Goal: Obtain resource: Download file/media

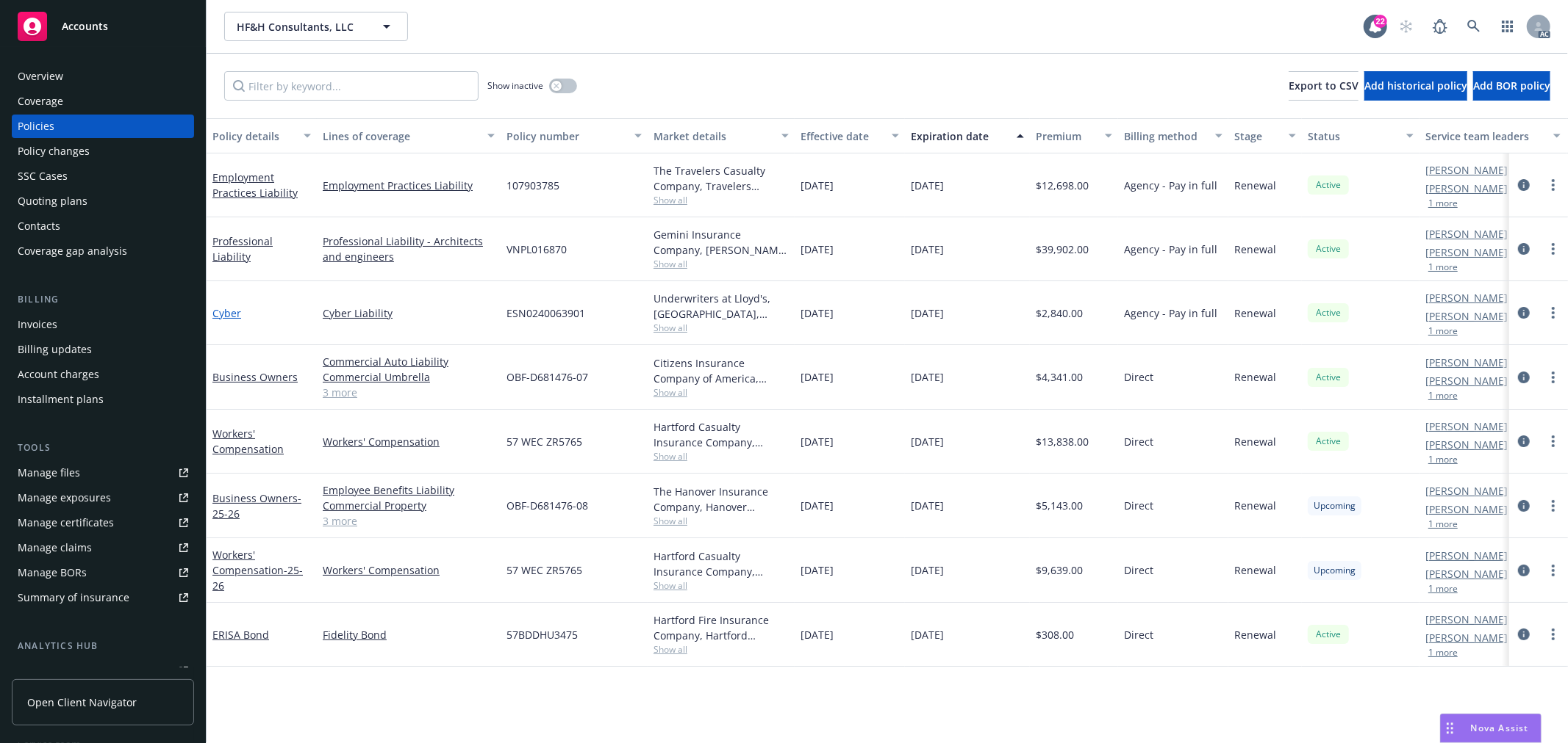
click at [231, 311] on link "Cyber" at bounding box center [227, 313] width 29 height 14
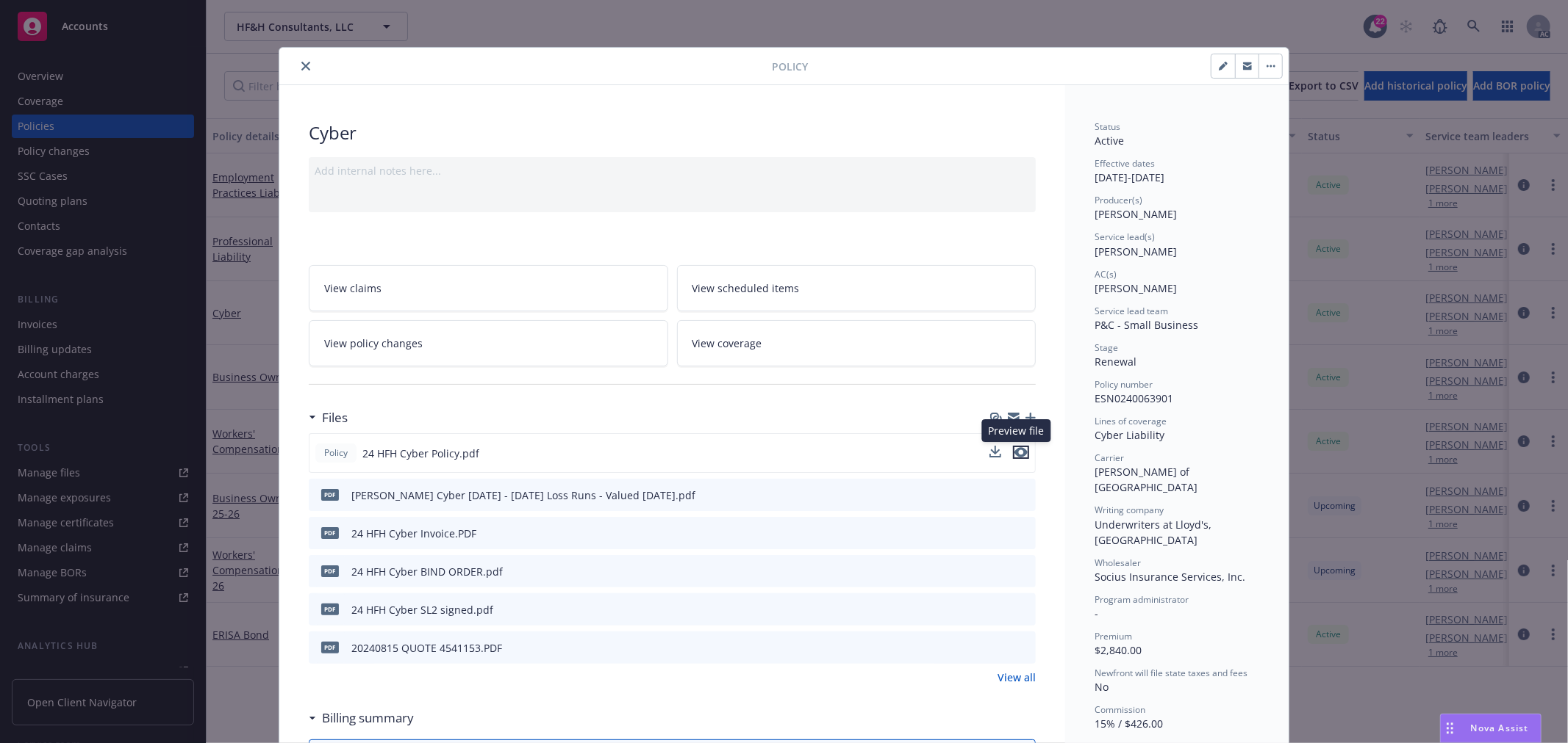
click at [1014, 448] on icon "preview file" at bounding box center [1021, 453] width 13 height 10
click at [416, 346] on link "View policy changes" at bounding box center [488, 343] width 359 height 46
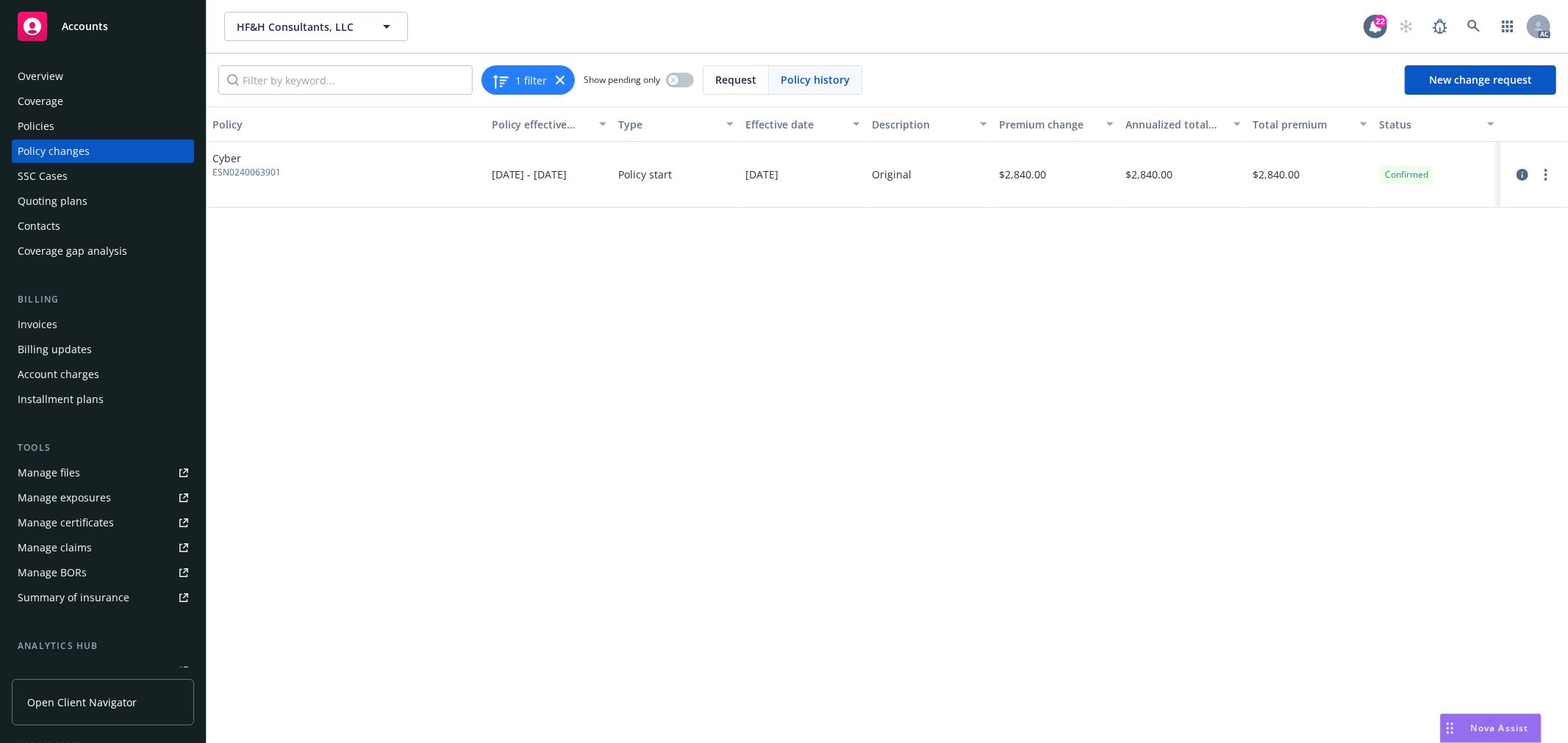
click at [56, 125] on div "Policies" at bounding box center [103, 126] width 171 height 23
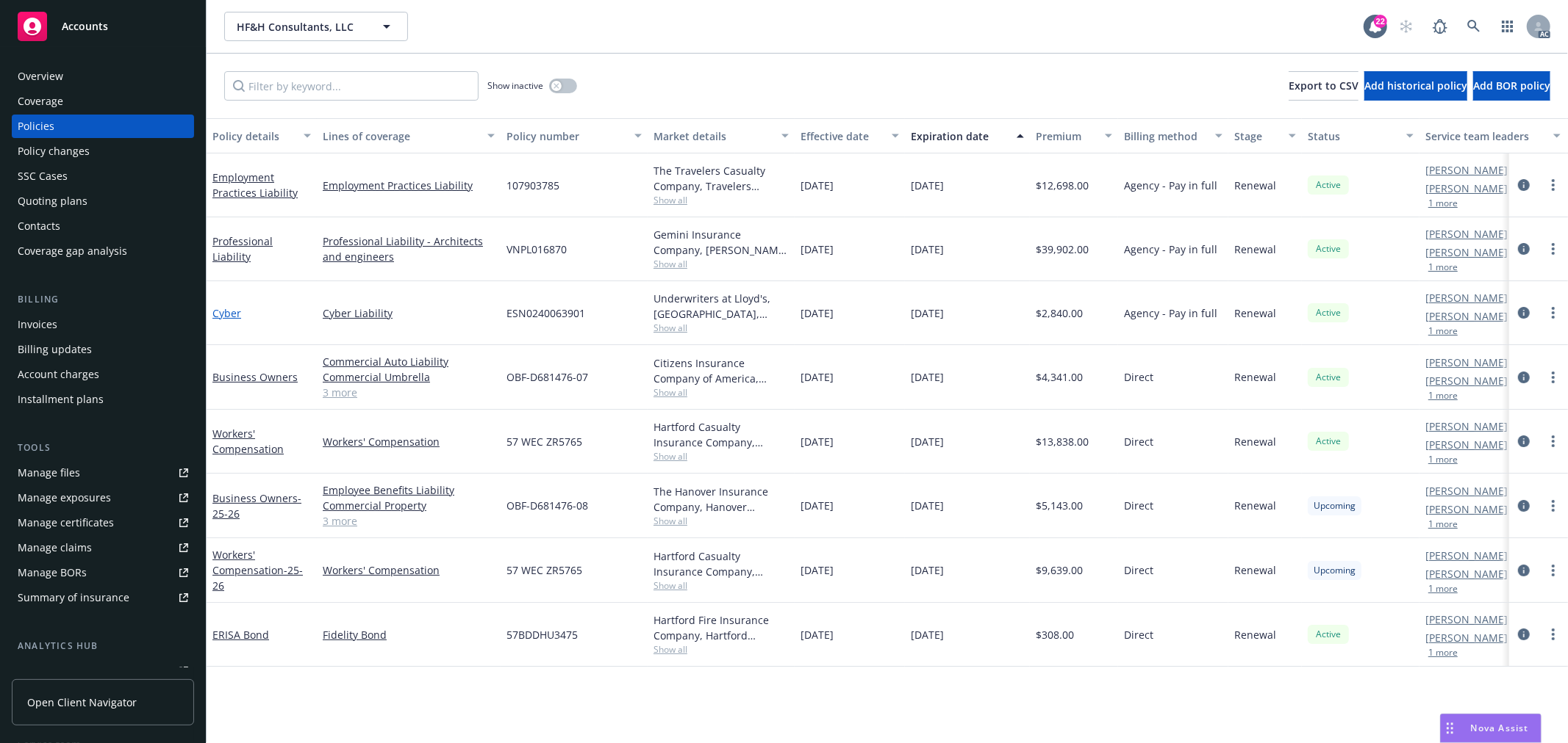
click at [229, 314] on link "Cyber" at bounding box center [227, 313] width 29 height 14
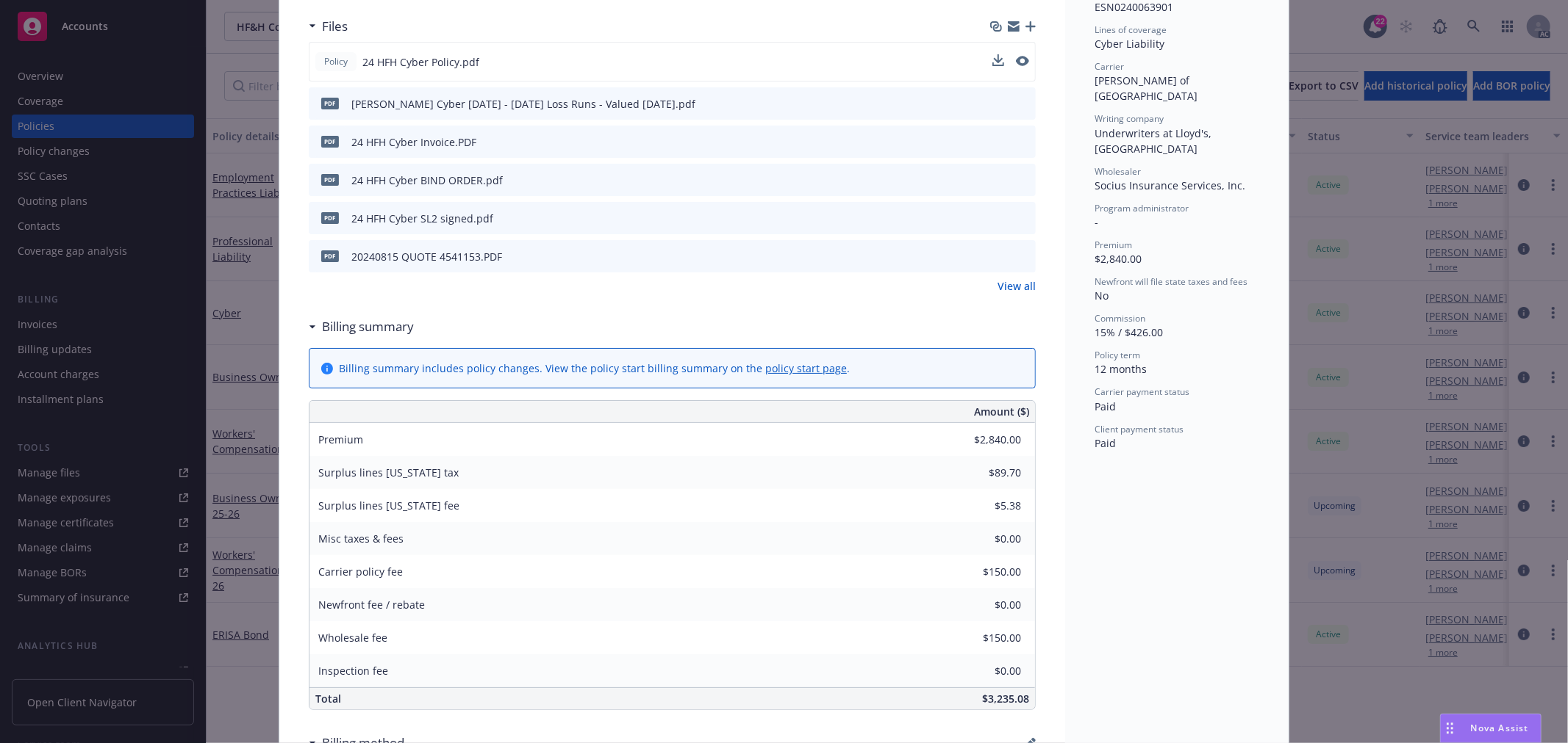
scroll to position [408, 0]
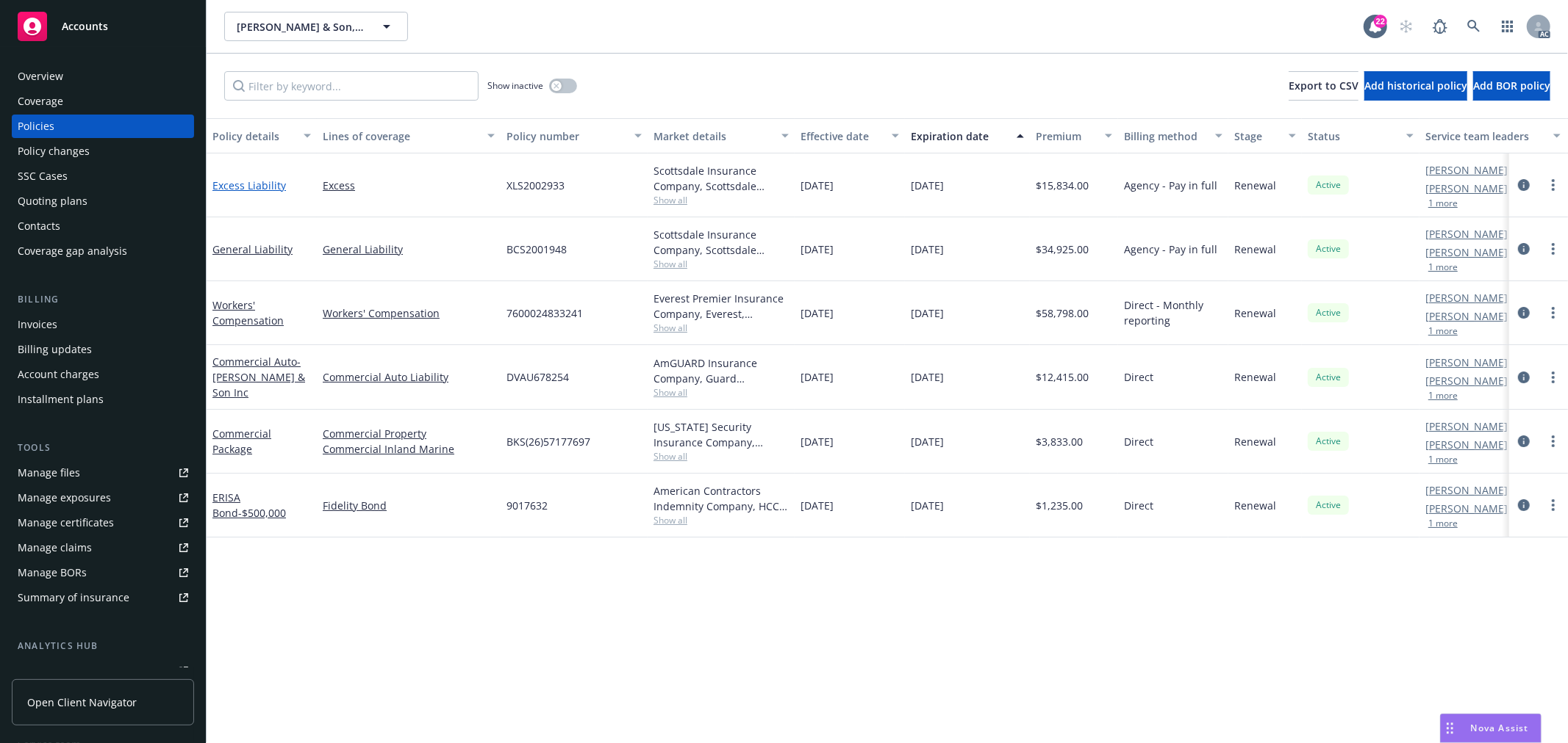
click at [269, 182] on link "Excess Liability" at bounding box center [249, 185] width 74 height 14
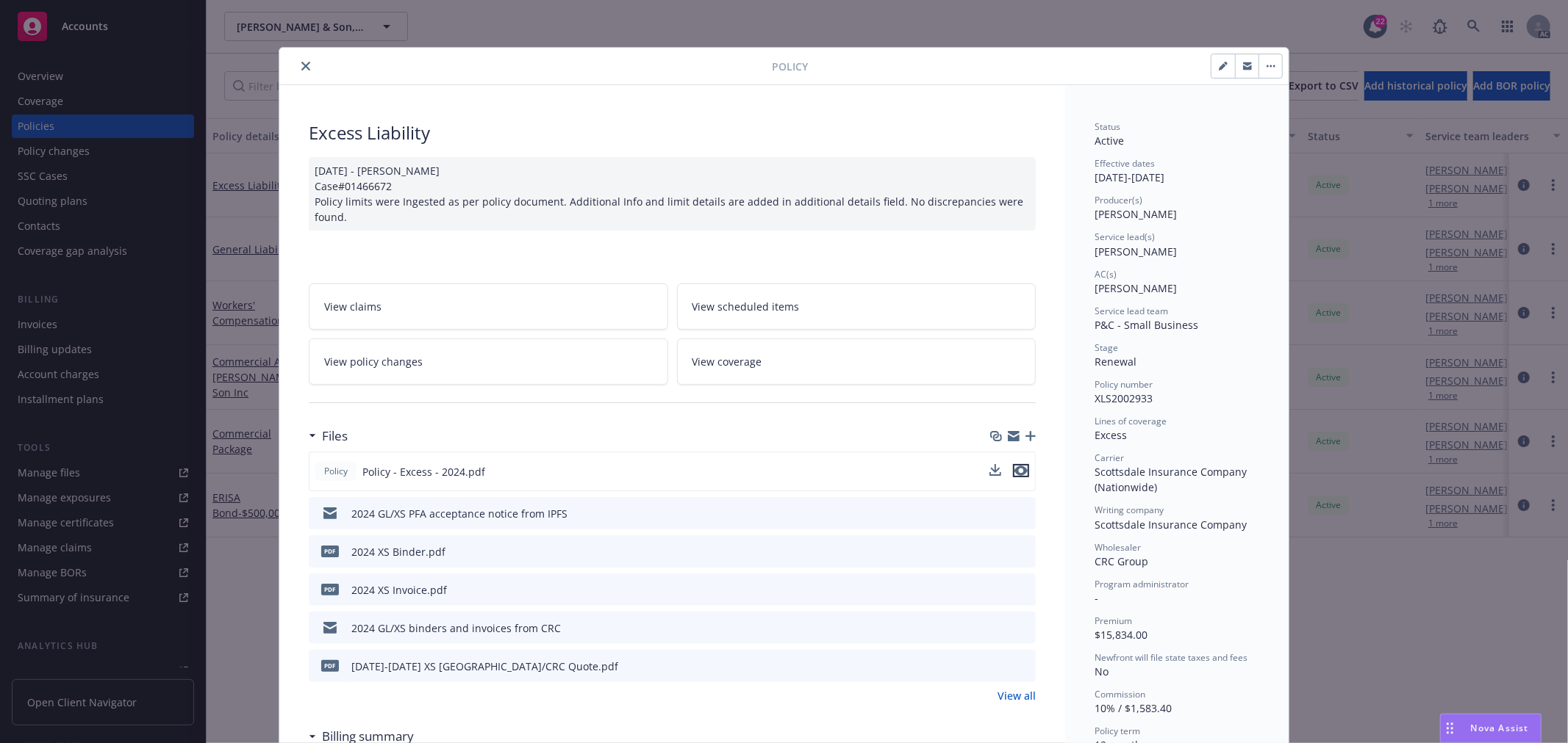
click at [1014, 466] on icon "preview file" at bounding box center [1021, 471] width 13 height 10
click at [301, 65] on icon "close" at bounding box center [305, 66] width 9 height 9
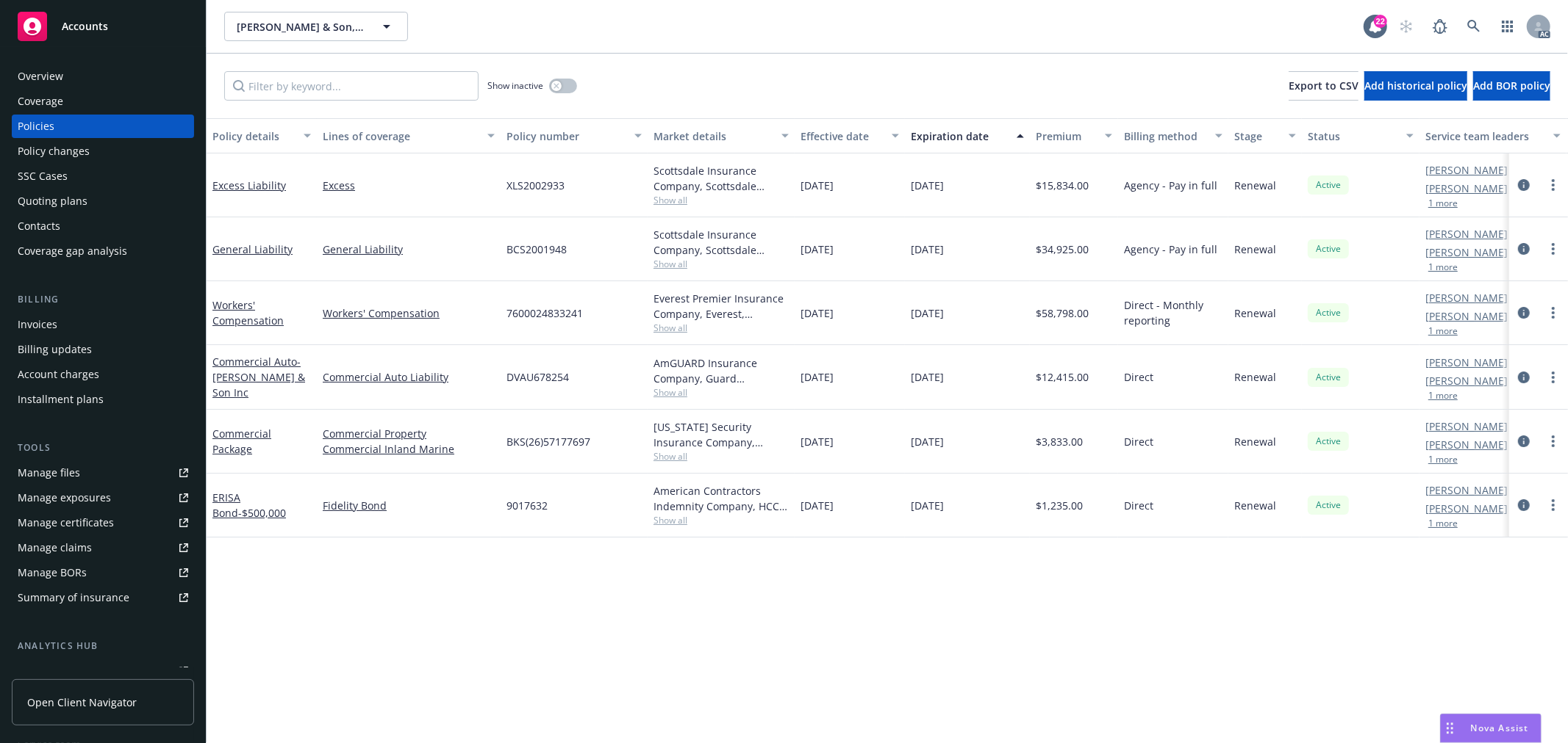
drag, startPoint x: 971, startPoint y: 373, endPoint x: 810, endPoint y: 375, distance: 161.0
click at [810, 375] on div "Commercial Auto - DV Rasmussen & Son Inc Commercial Auto Liability DVAU678254 A…" at bounding box center [915, 377] width 1418 height 65
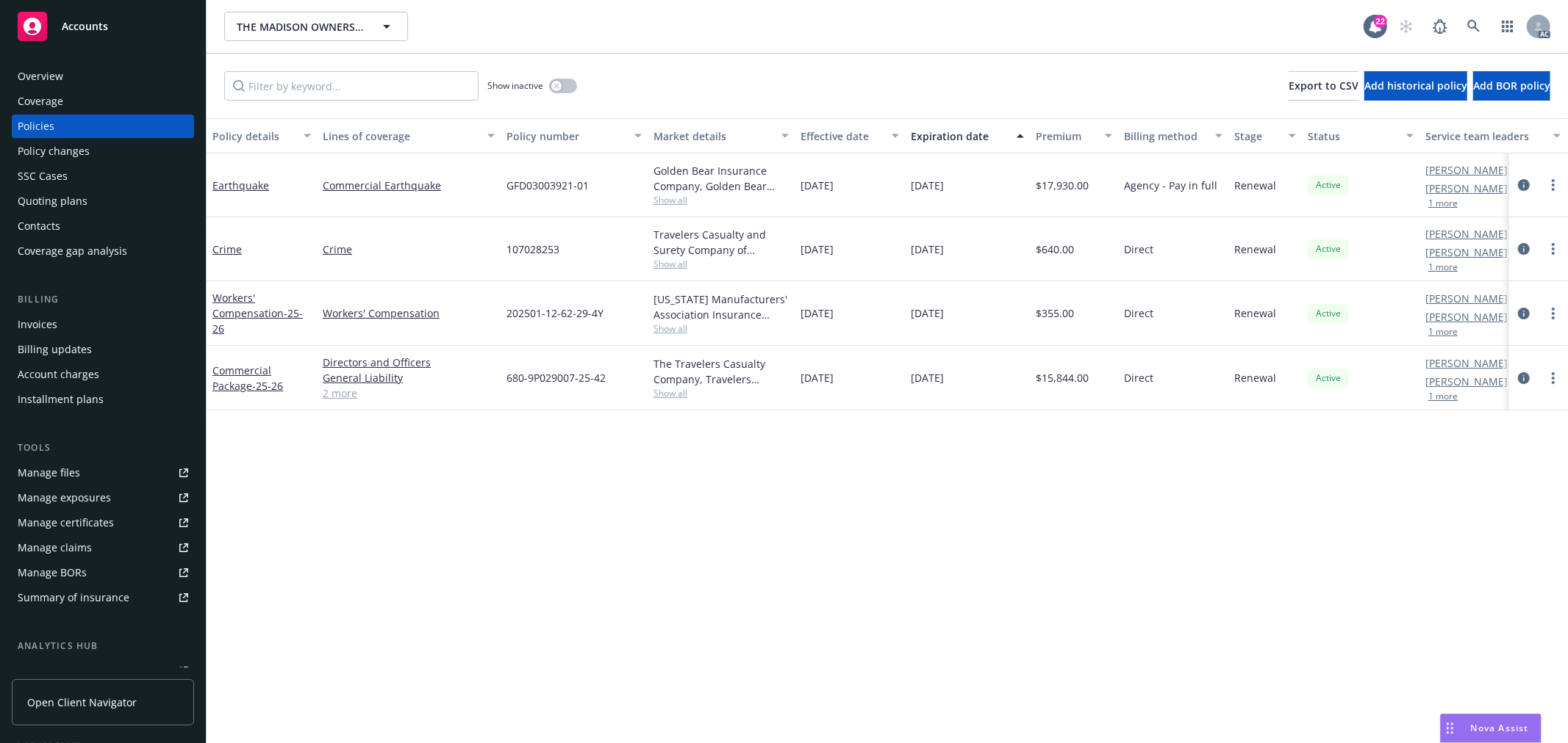
click at [1441, 204] on button "1 more" at bounding box center [1443, 204] width 30 height 9
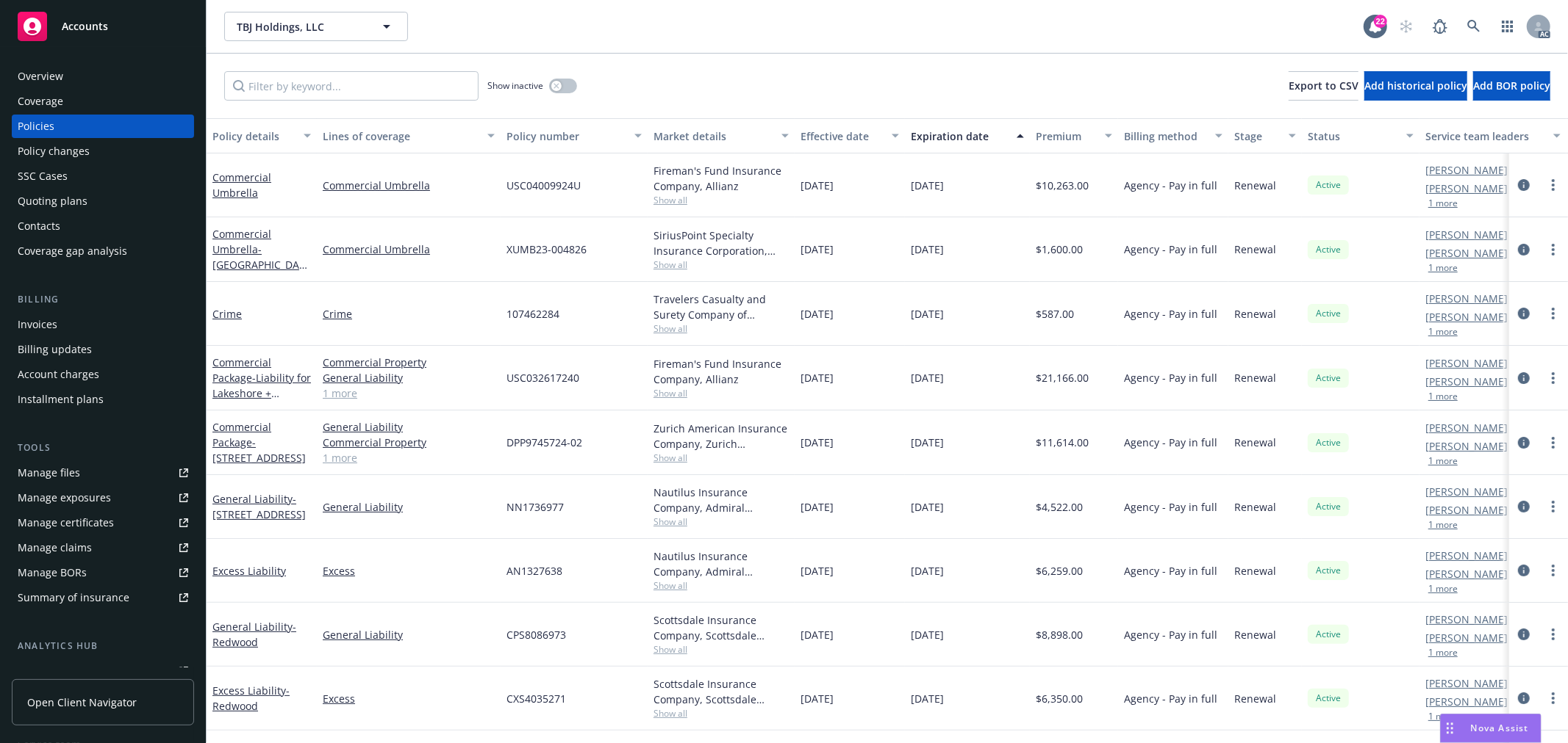
click at [1444, 333] on button "1 more" at bounding box center [1443, 332] width 30 height 9
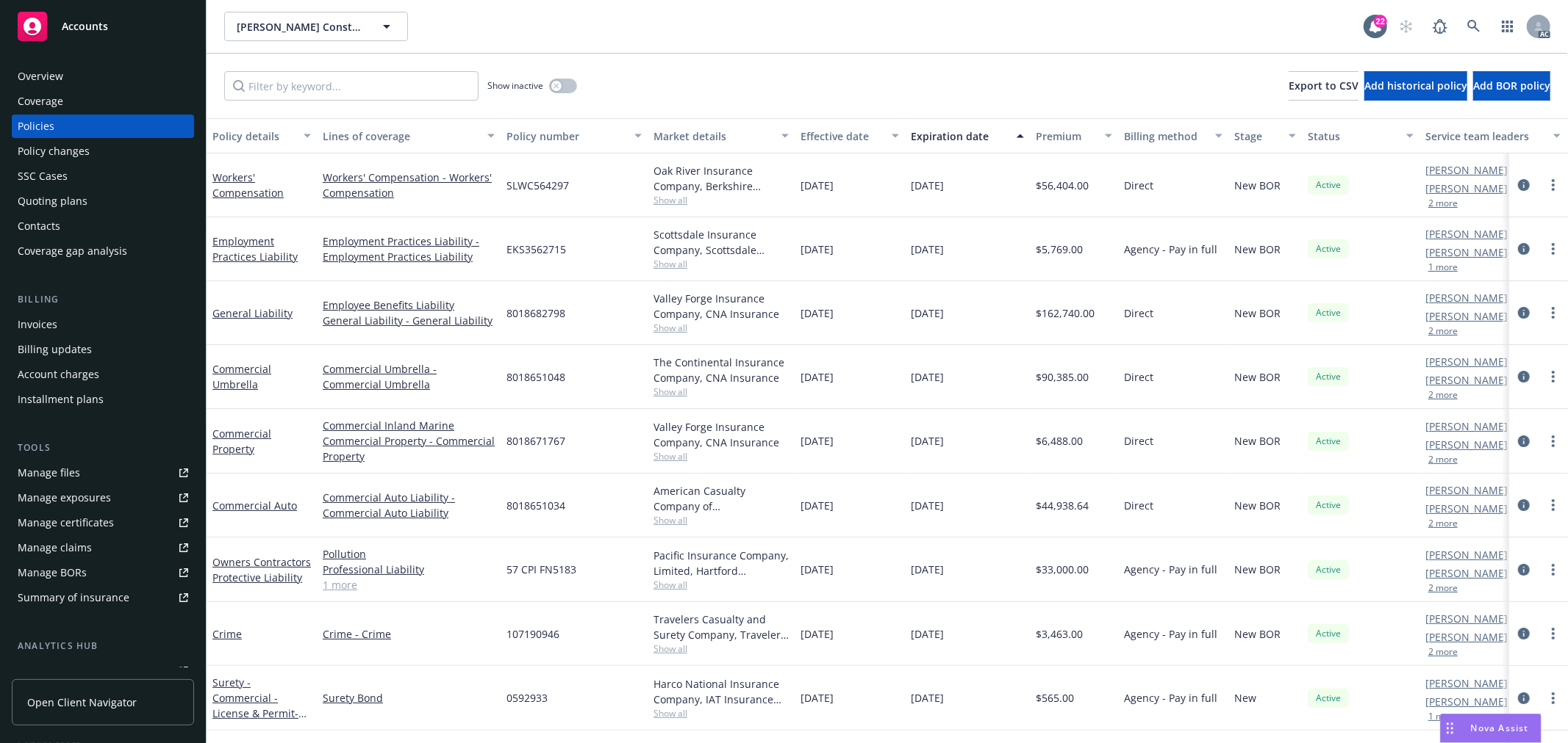
click at [1449, 207] on button "2 more" at bounding box center [1443, 204] width 30 height 9
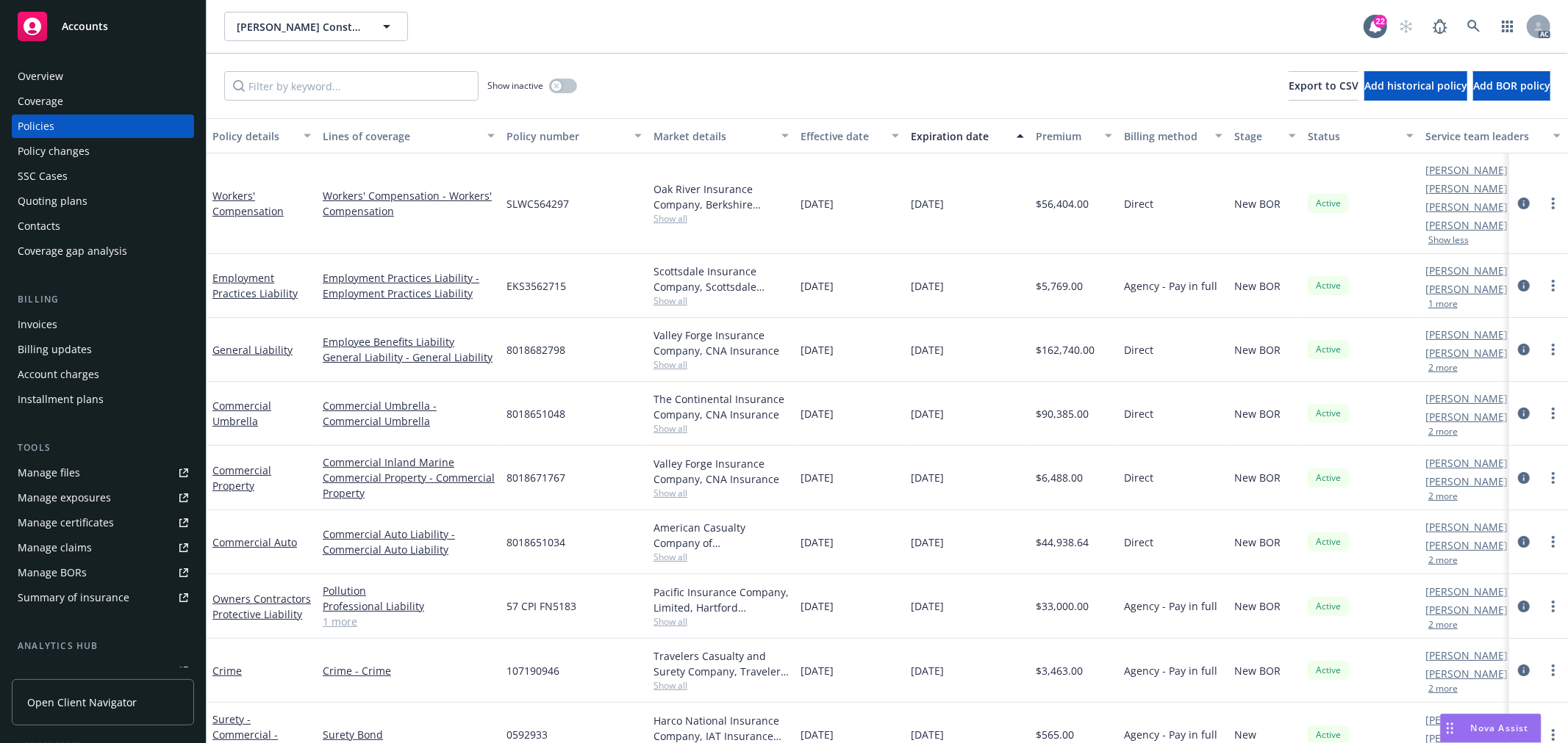
scroll to position [0, 69]
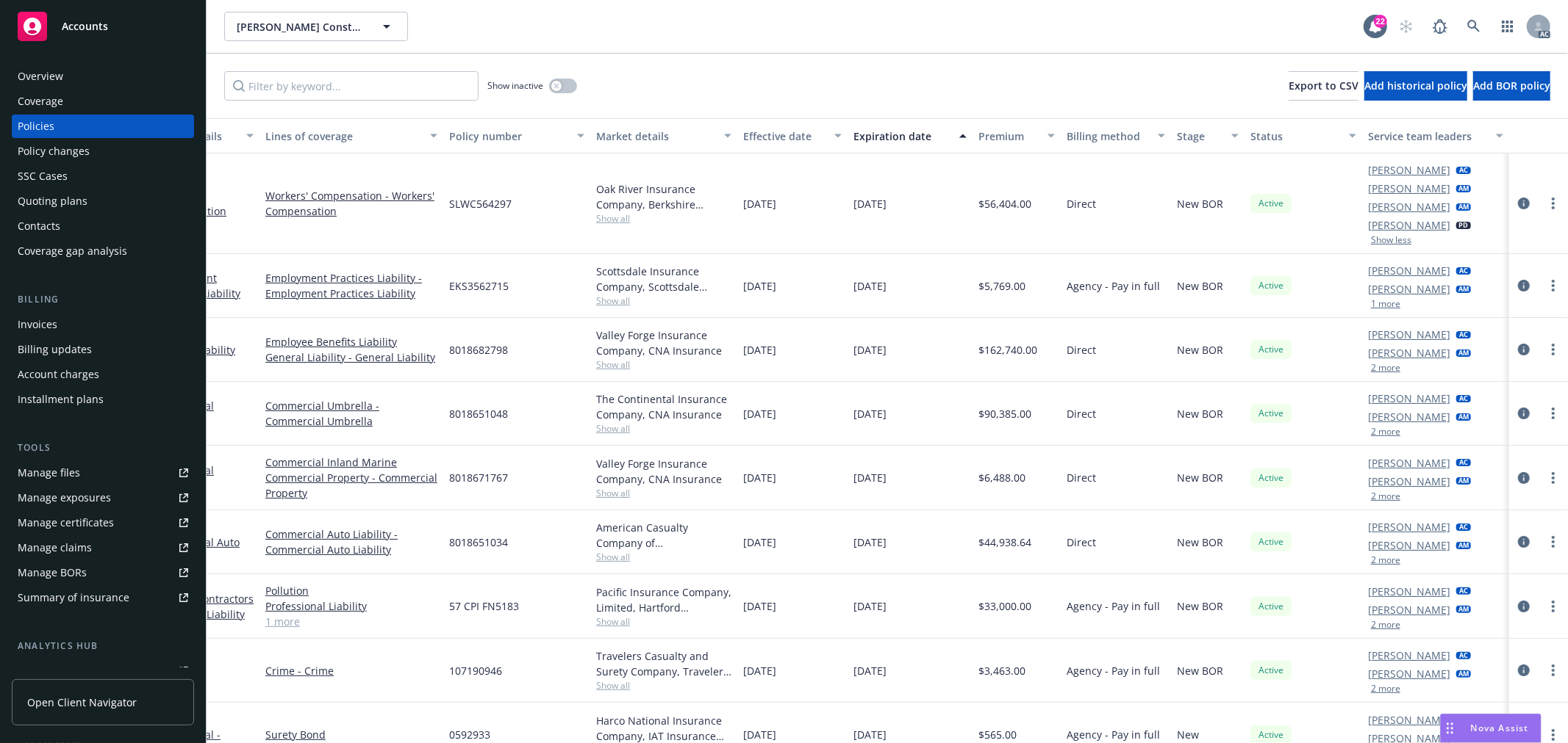
click at [1379, 305] on button "1 more" at bounding box center [1386, 304] width 30 height 9
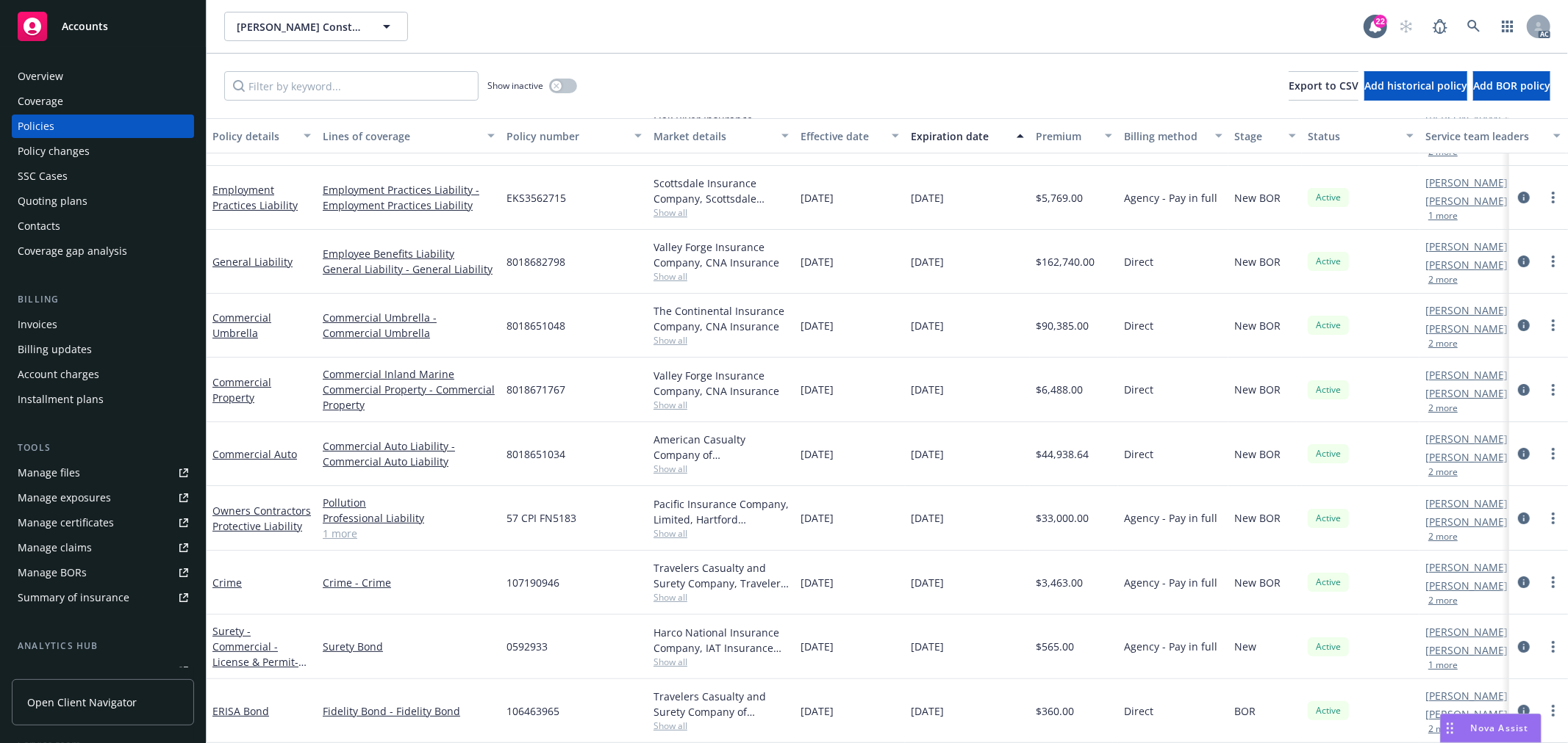
scroll to position [0, 0]
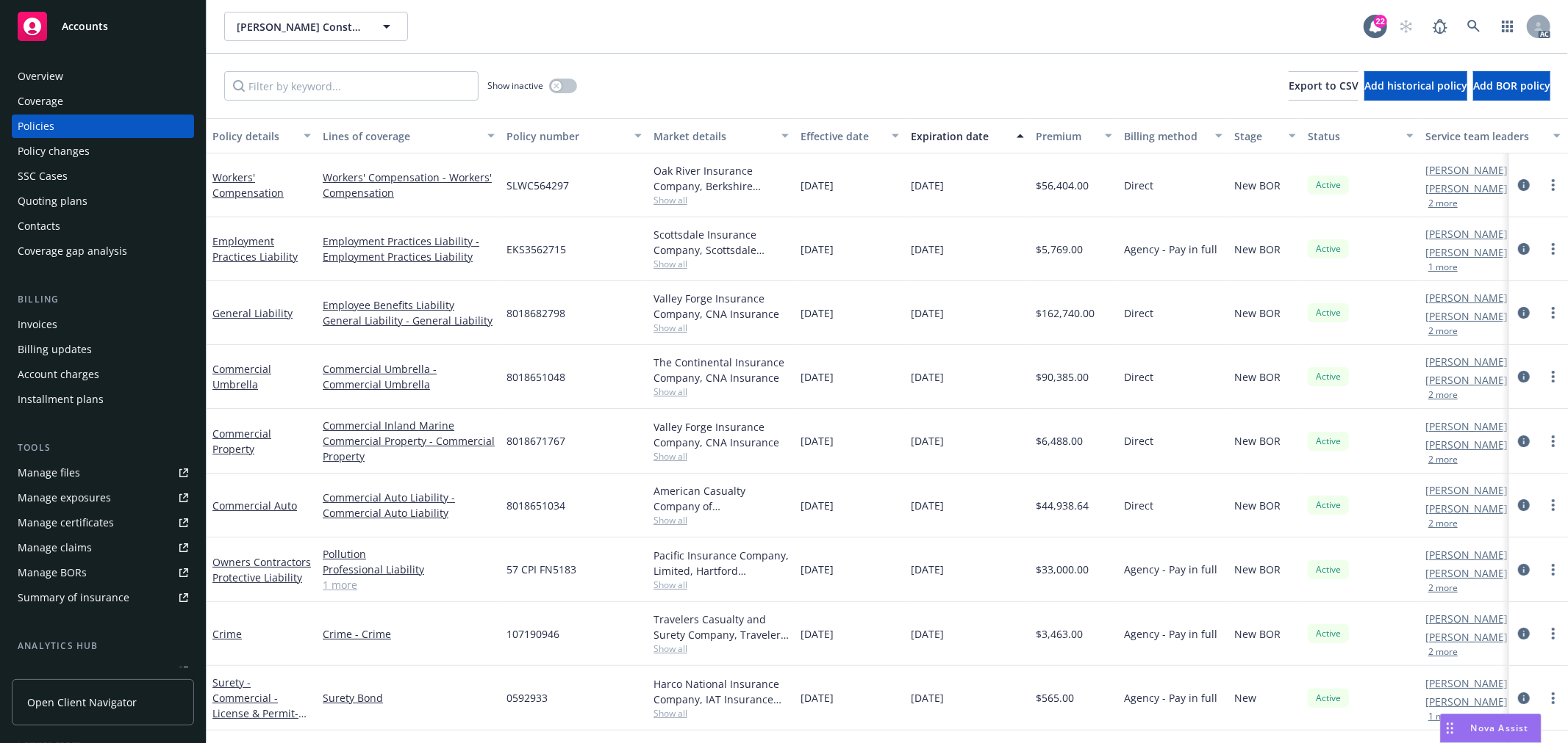
click at [1445, 204] on button "2 more" at bounding box center [1443, 204] width 30 height 9
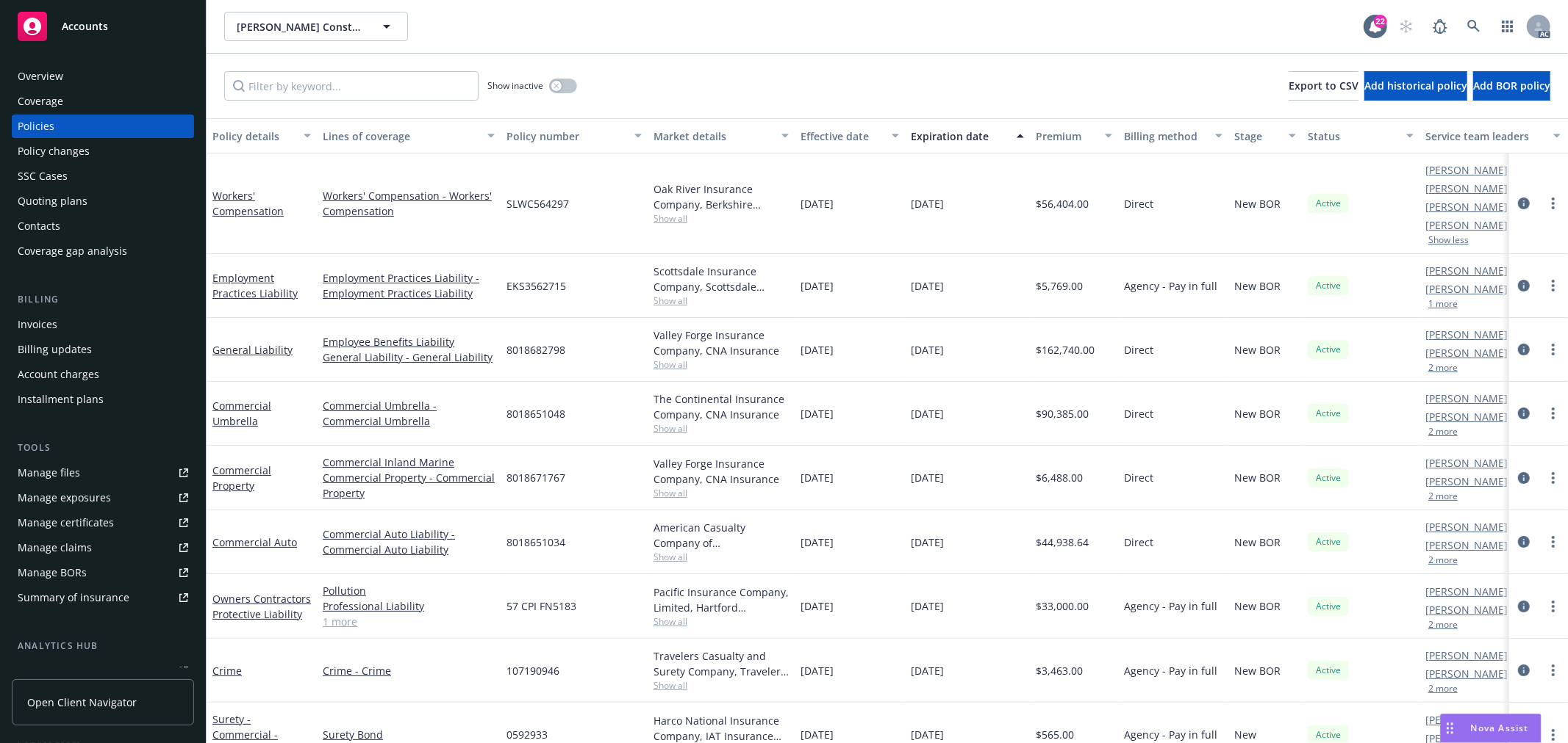
click at [1448, 305] on button "1 more" at bounding box center [1443, 304] width 30 height 9
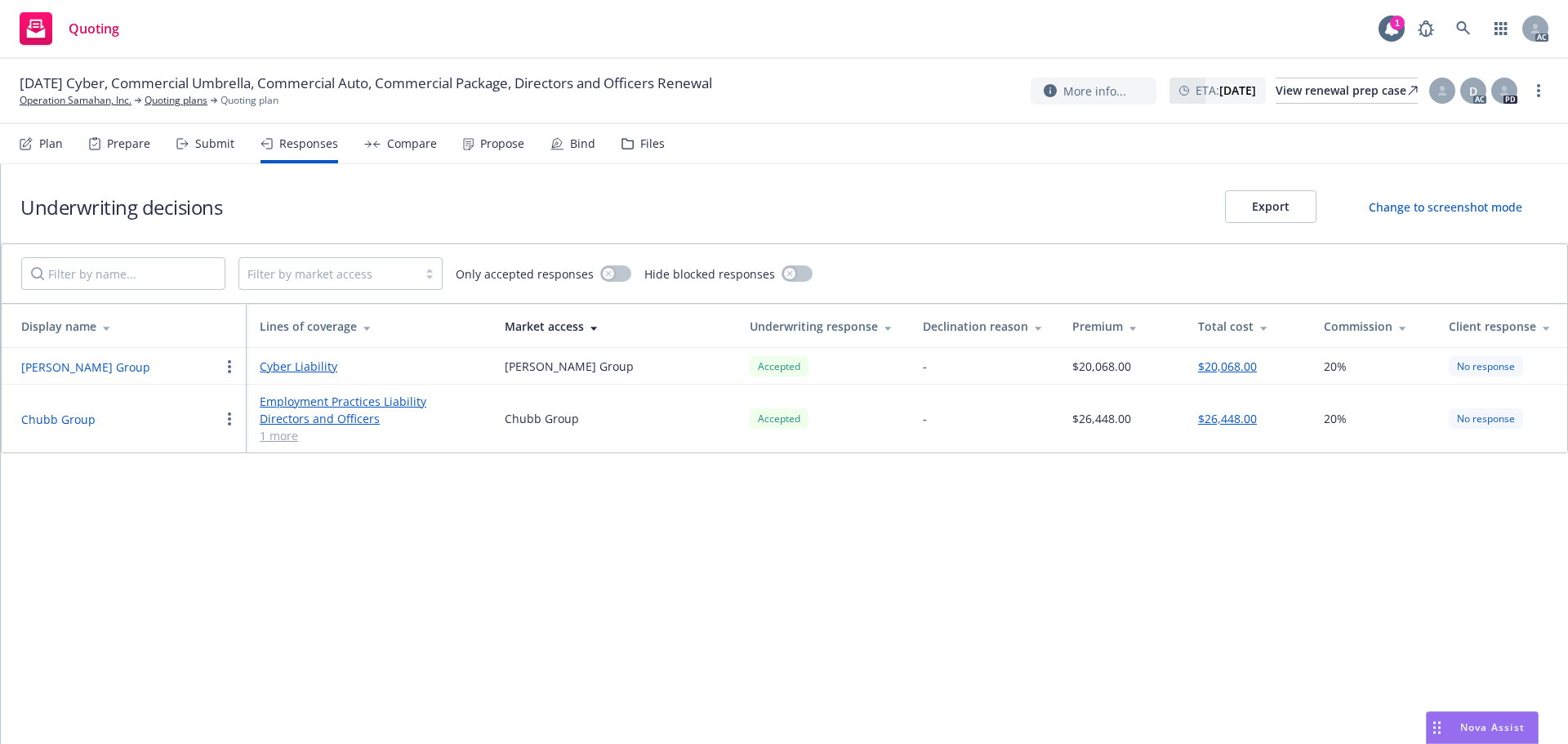
click at [487, 149] on div "Propose" at bounding box center [502, 143] width 44 height 13
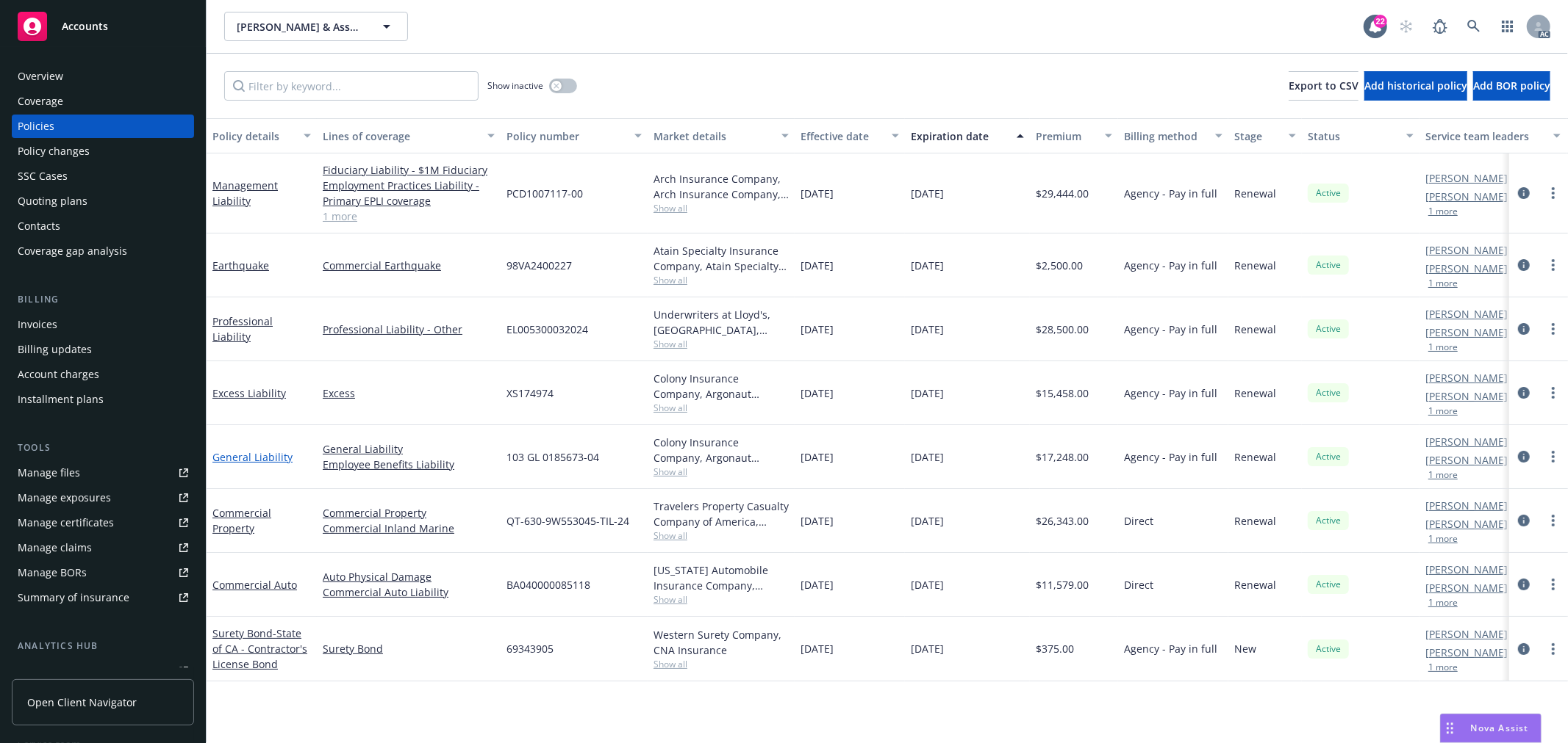
click at [267, 459] on link "General Liability" at bounding box center [253, 457] width 80 height 14
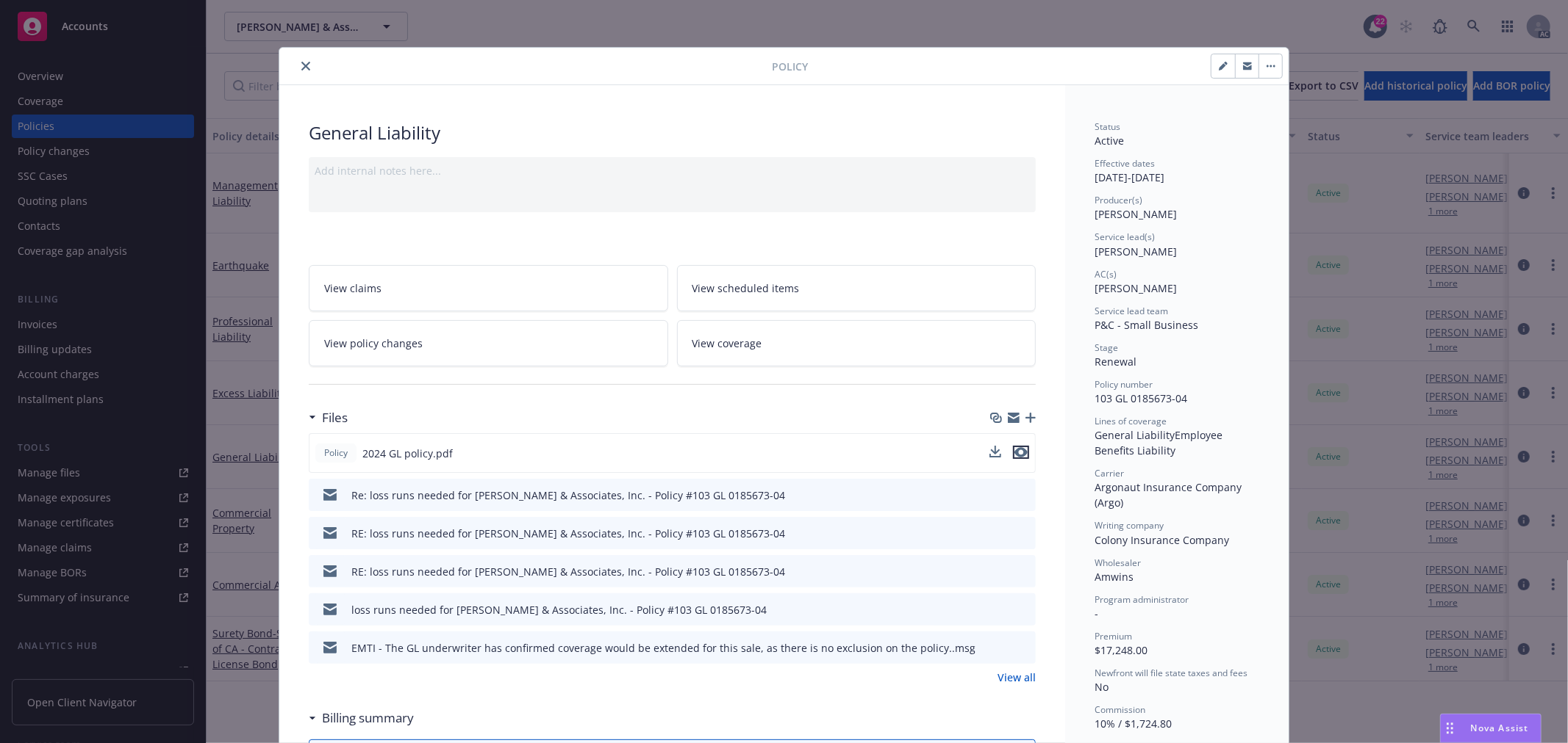
click at [1014, 449] on icon "preview file" at bounding box center [1021, 453] width 13 height 10
